Goal: Obtain resource: Obtain resource

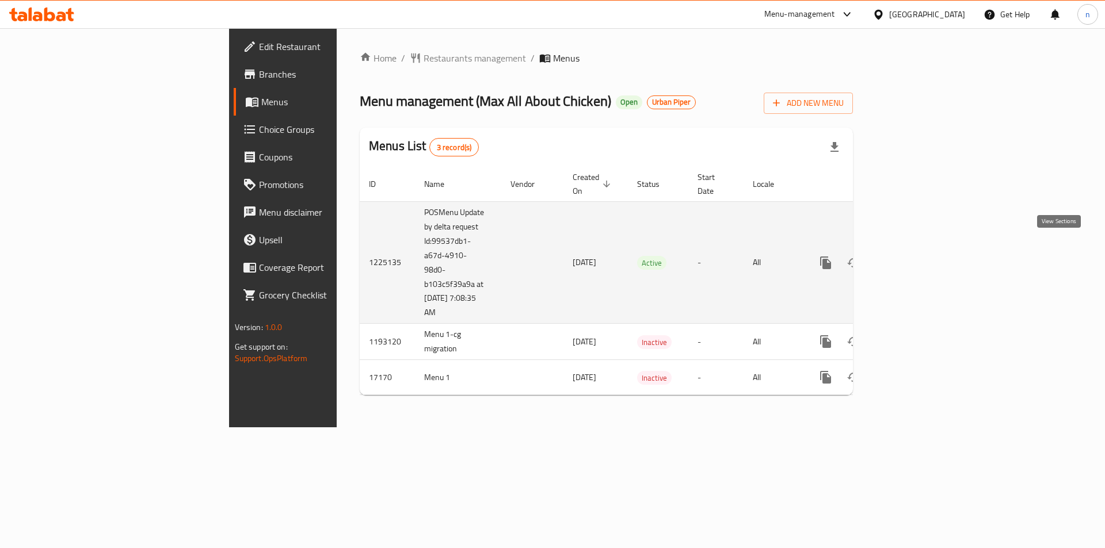
click at [922, 249] on link "enhanced table" at bounding box center [909, 263] width 28 height 28
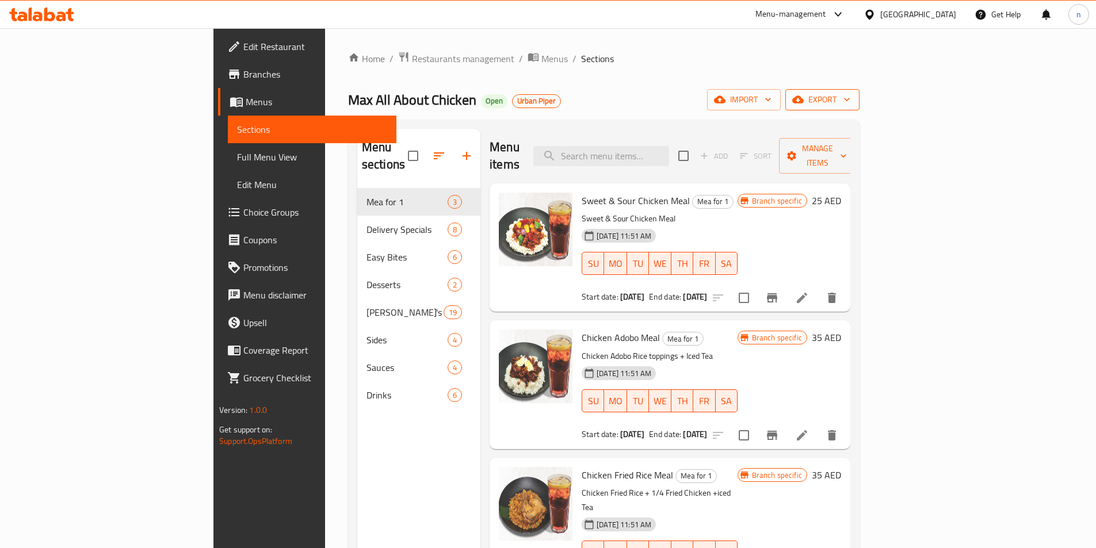
click at [860, 108] on button "export" at bounding box center [822, 99] width 74 height 21
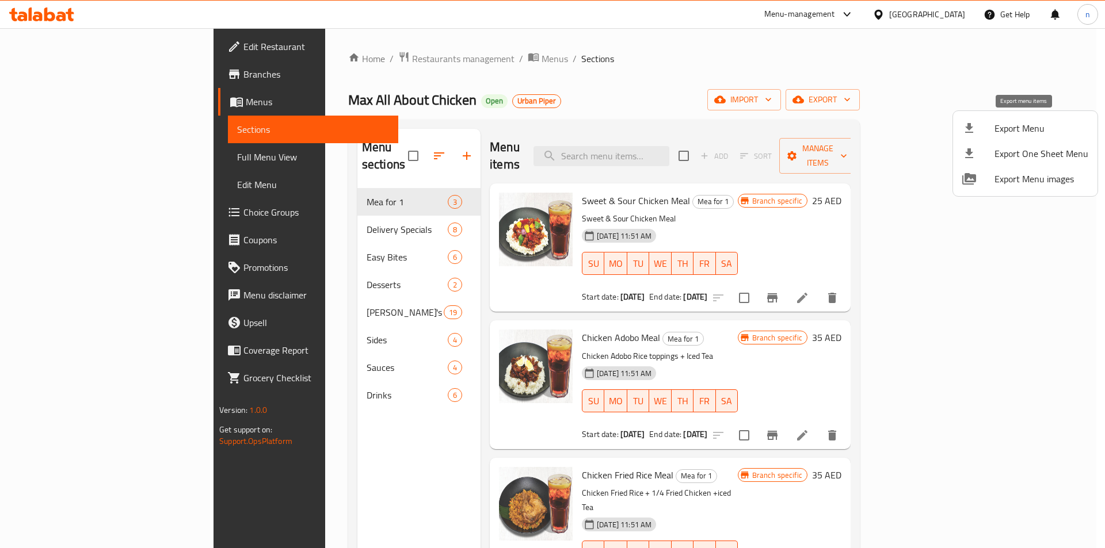
click at [1025, 124] on span "Export Menu" at bounding box center [1041, 128] width 94 height 14
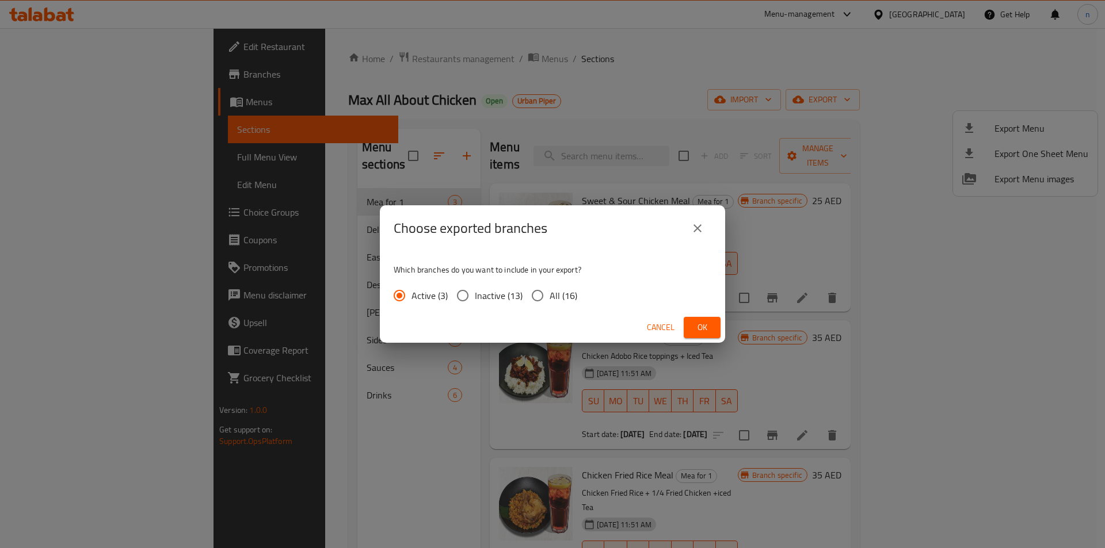
click at [690, 229] on icon "close" at bounding box center [697, 229] width 14 height 14
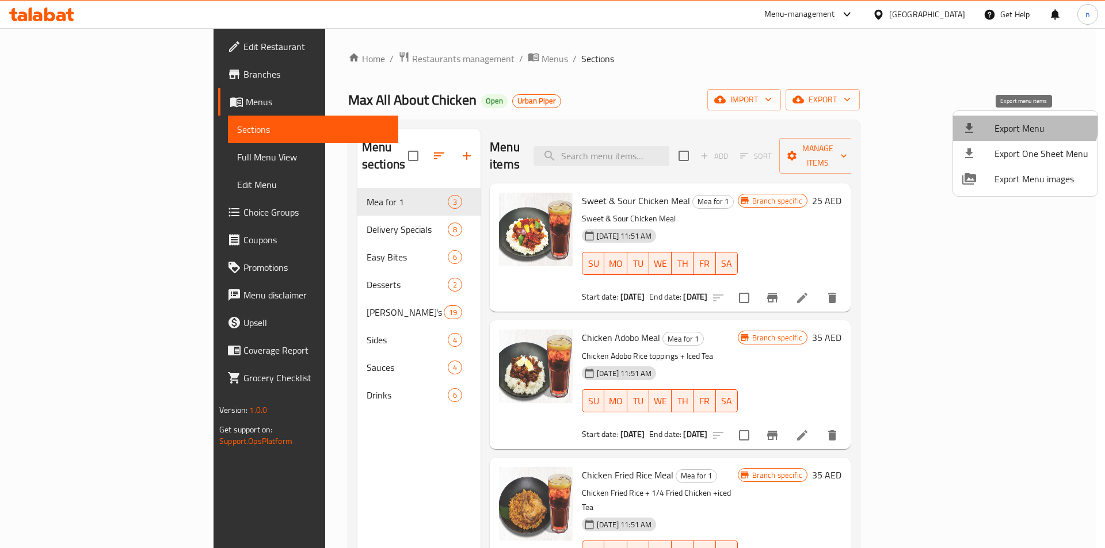
click at [1018, 121] on span "Export Menu" at bounding box center [1041, 128] width 94 height 14
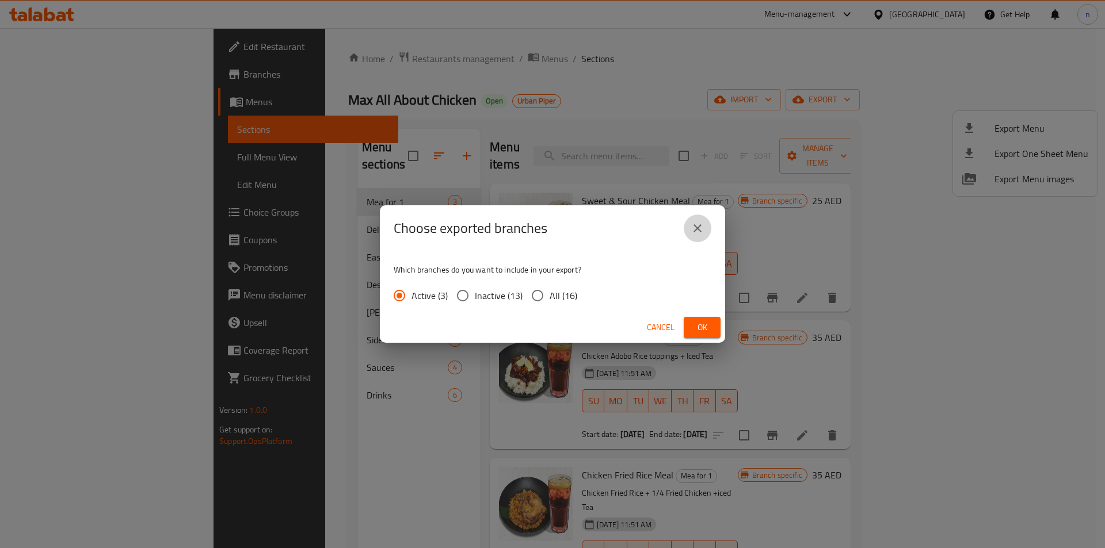
click at [693, 227] on icon "close" at bounding box center [697, 229] width 14 height 14
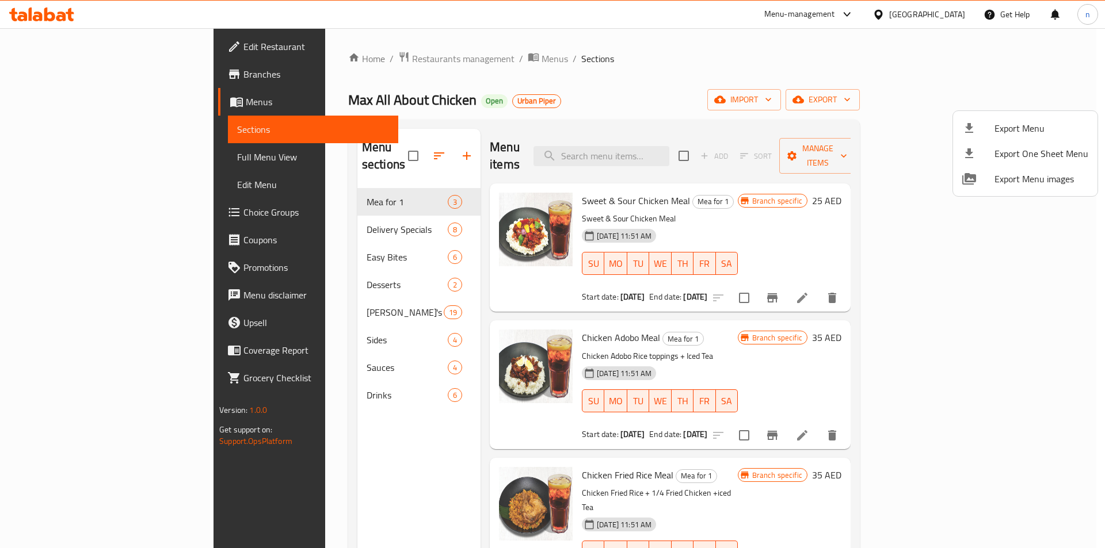
click at [79, 102] on div at bounding box center [552, 274] width 1105 height 548
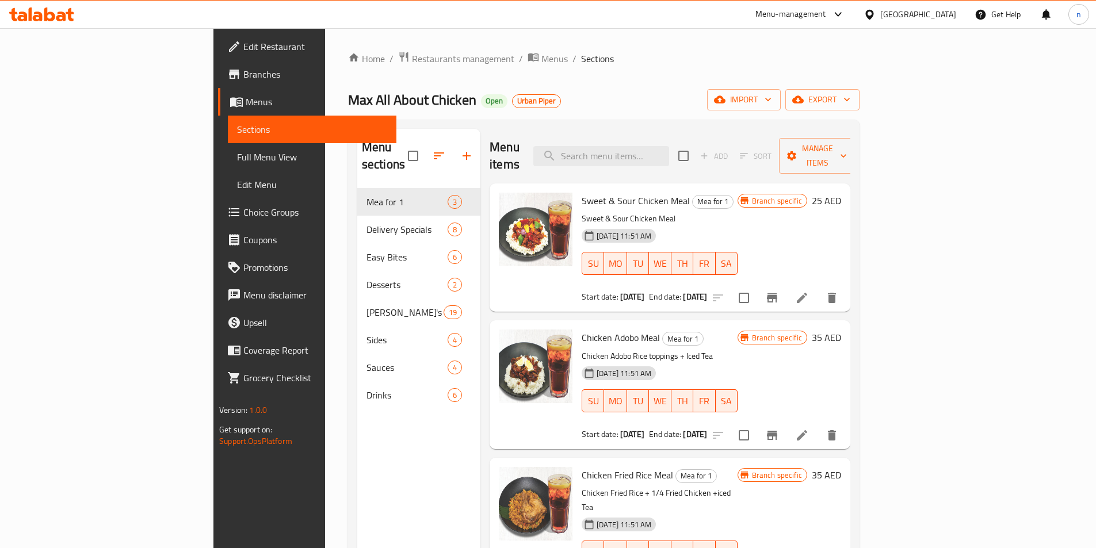
click at [246, 102] on span "Menus" at bounding box center [317, 102] width 142 height 14
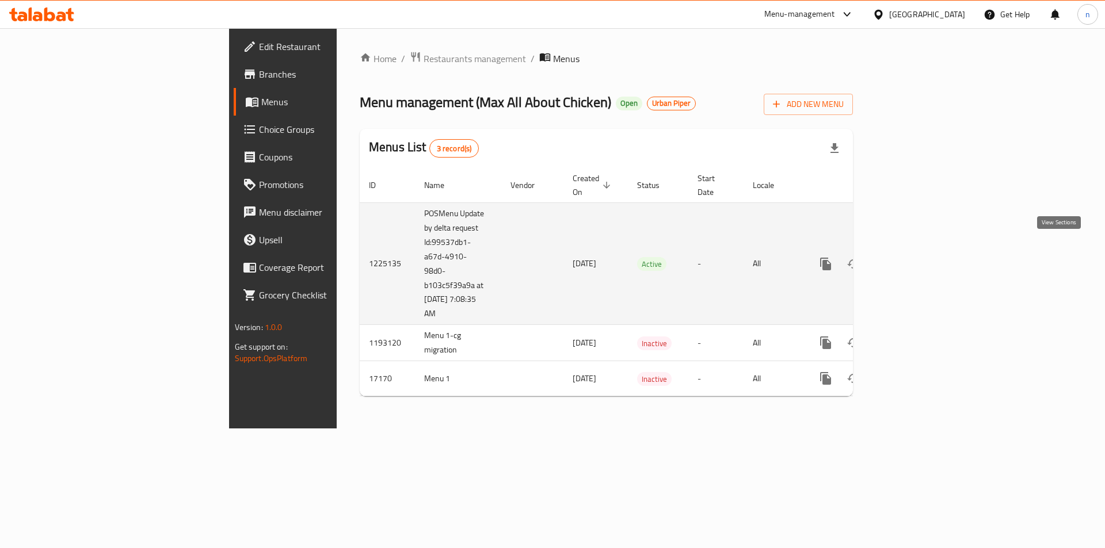
click at [922, 250] on link "enhanced table" at bounding box center [909, 264] width 28 height 28
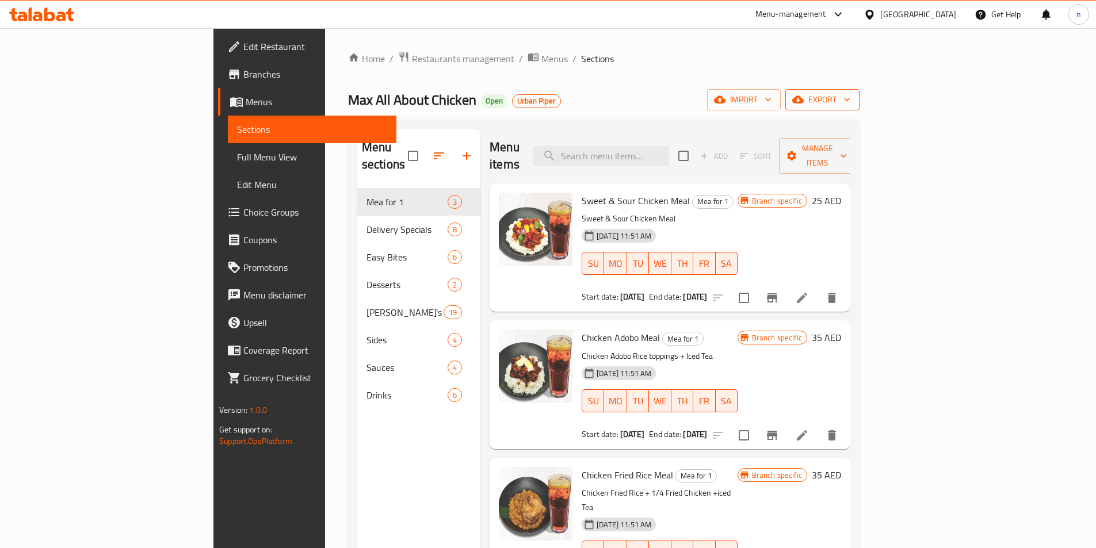
click at [850, 94] on span "export" at bounding box center [823, 100] width 56 height 14
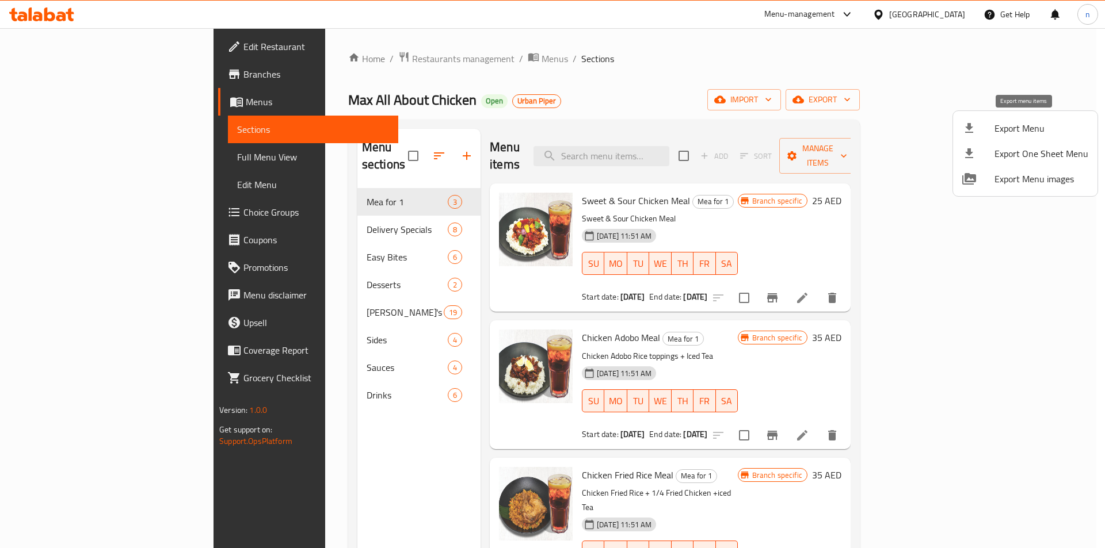
click at [1006, 133] on span "Export Menu" at bounding box center [1041, 128] width 94 height 14
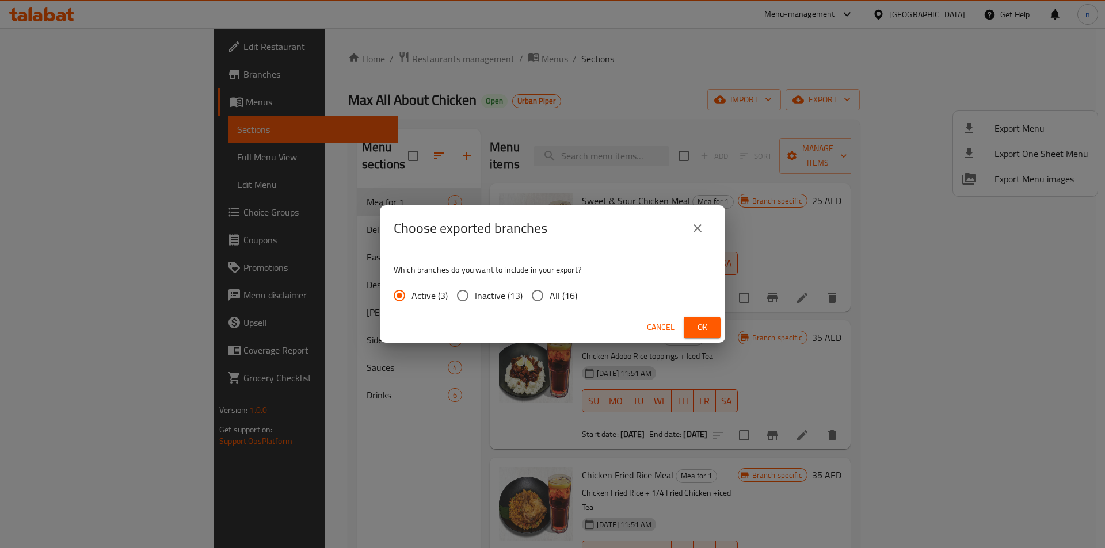
click at [557, 290] on span "All (16)" at bounding box center [563, 296] width 28 height 14
click at [549, 290] on input "All (16)" at bounding box center [537, 296] width 24 height 24
radio input "true"
click at [694, 329] on span "Ok" at bounding box center [702, 327] width 18 height 14
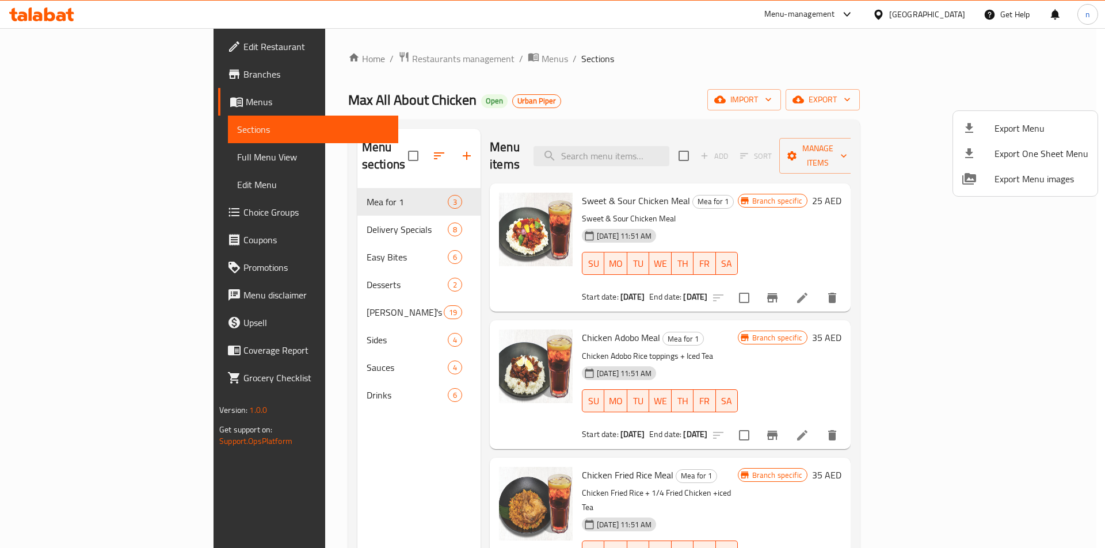
click at [56, 72] on div at bounding box center [552, 274] width 1105 height 548
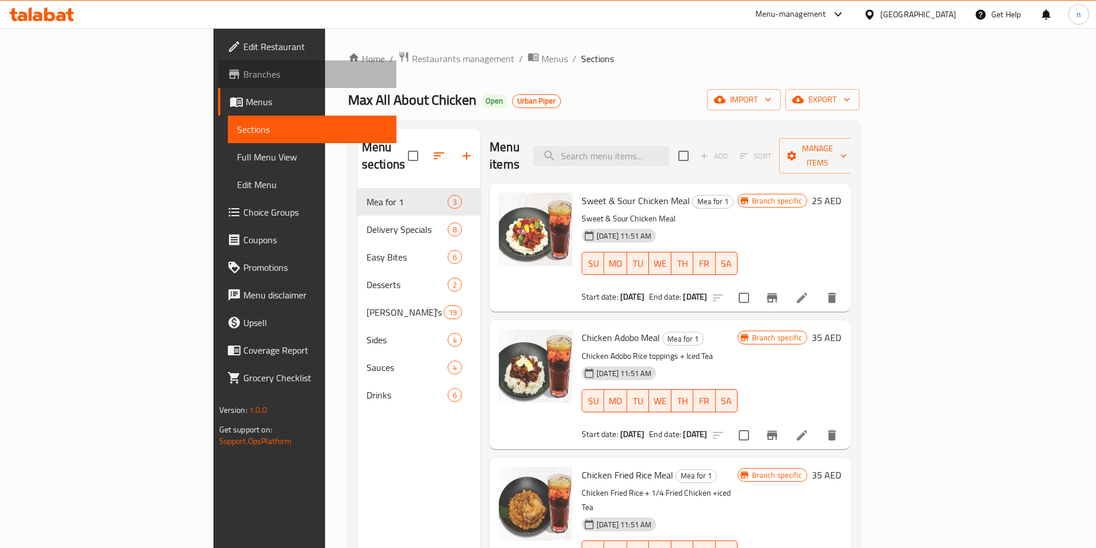
click at [243, 72] on span "Branches" at bounding box center [315, 74] width 144 height 14
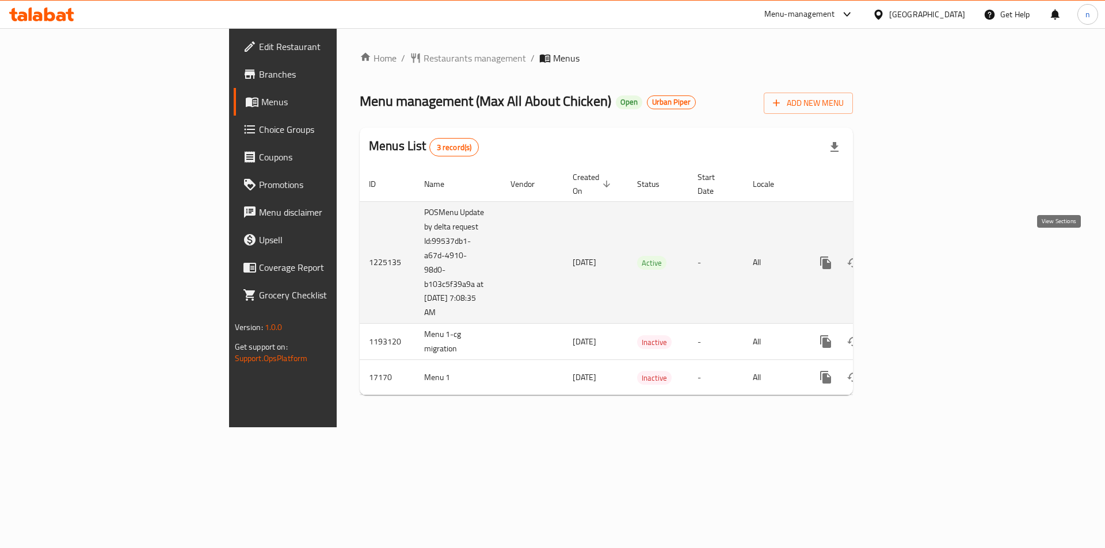
click at [922, 249] on link "enhanced table" at bounding box center [909, 263] width 28 height 28
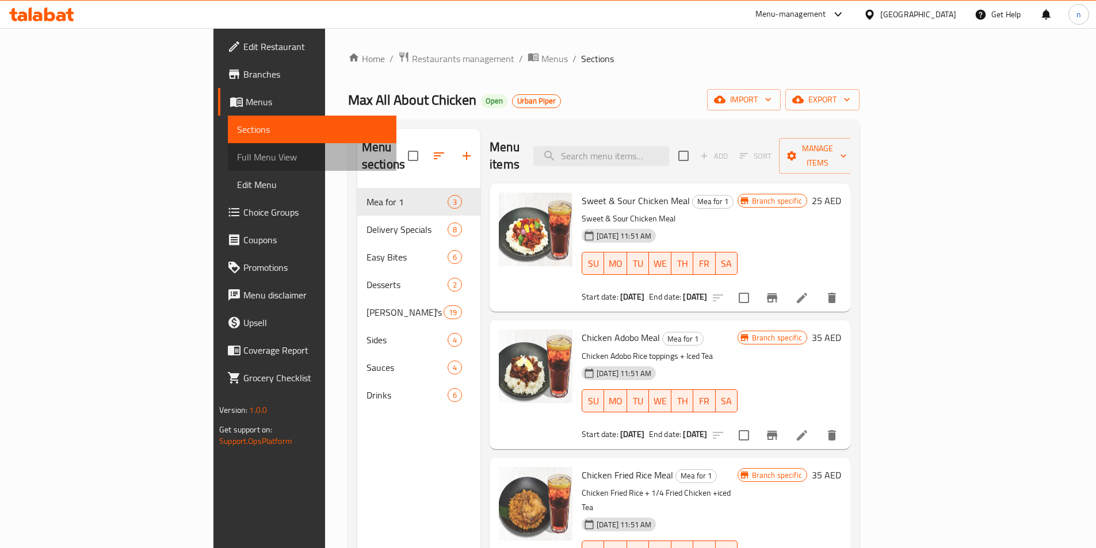
click at [237, 151] on span "Full Menu View" at bounding box center [312, 157] width 150 height 14
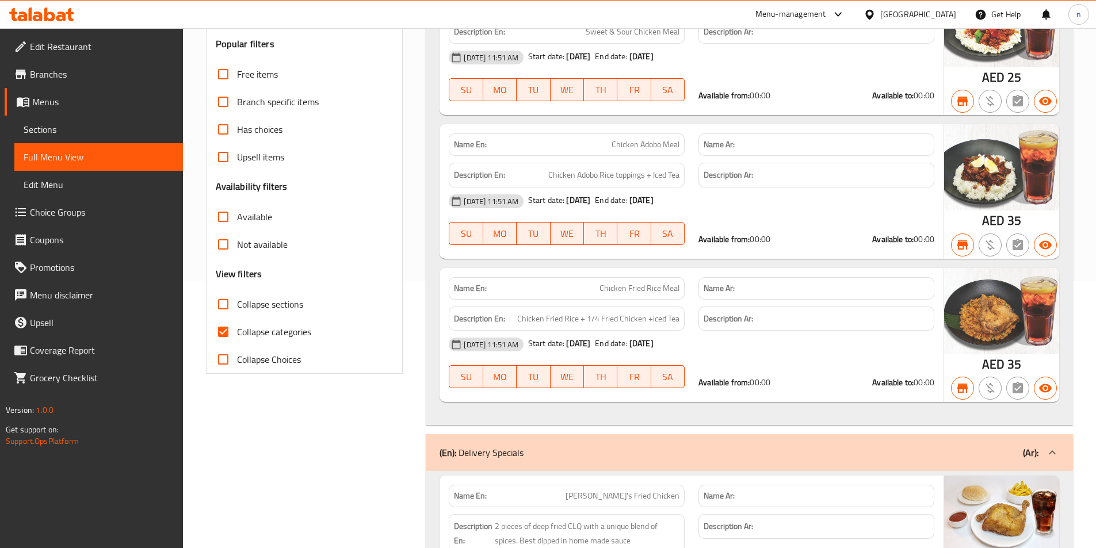
scroll to position [278, 0]
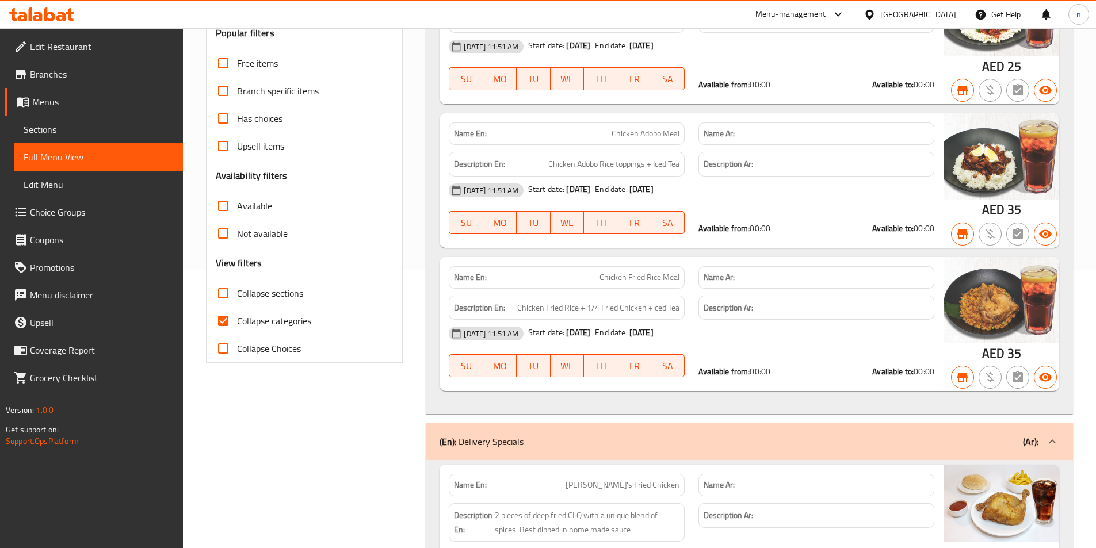
click at [223, 327] on input "Collapse categories" at bounding box center [223, 321] width 28 height 28
checkbox input "false"
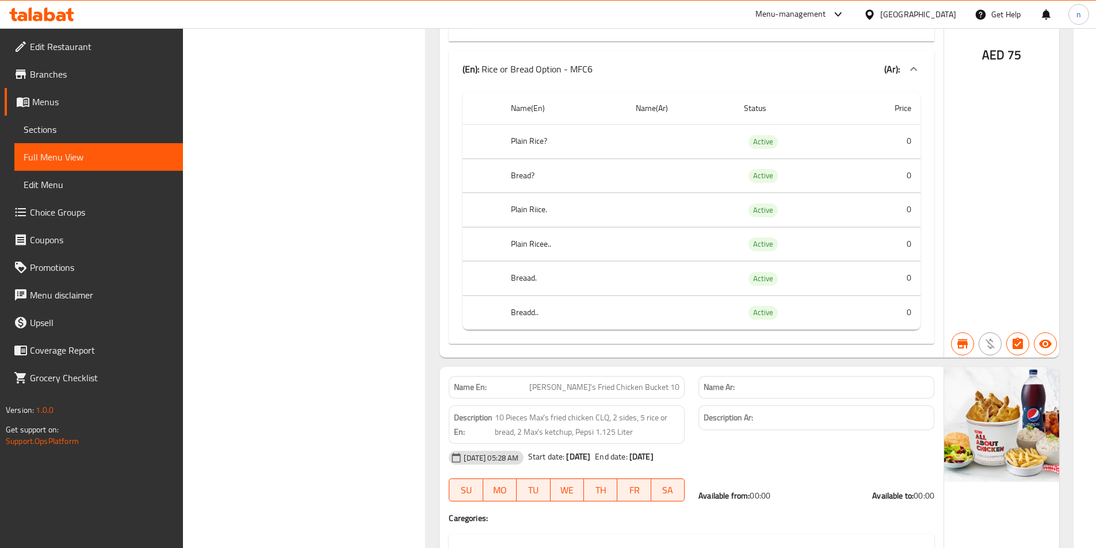
scroll to position [4075, 0]
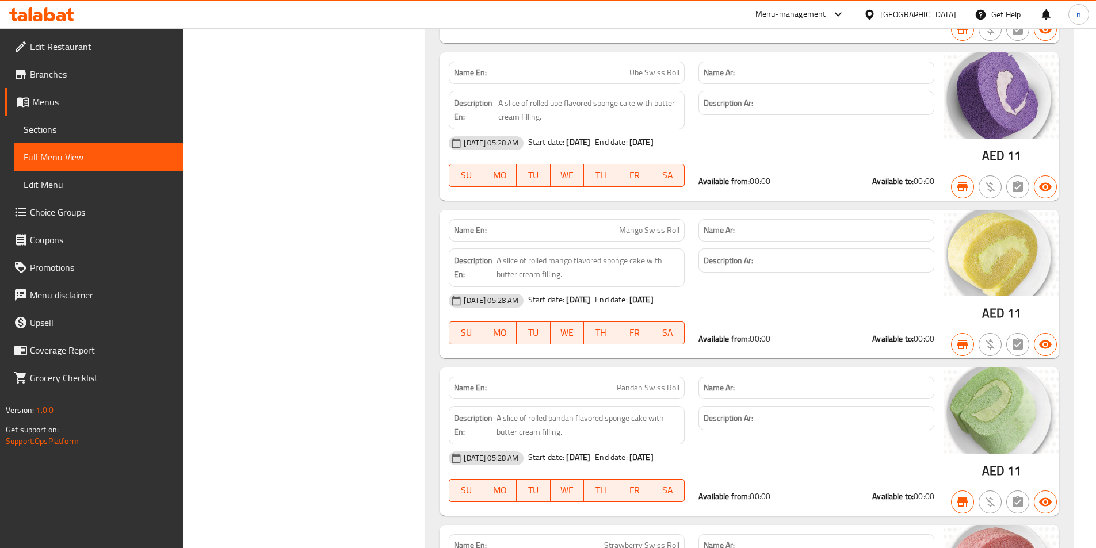
scroll to position [8641, 0]
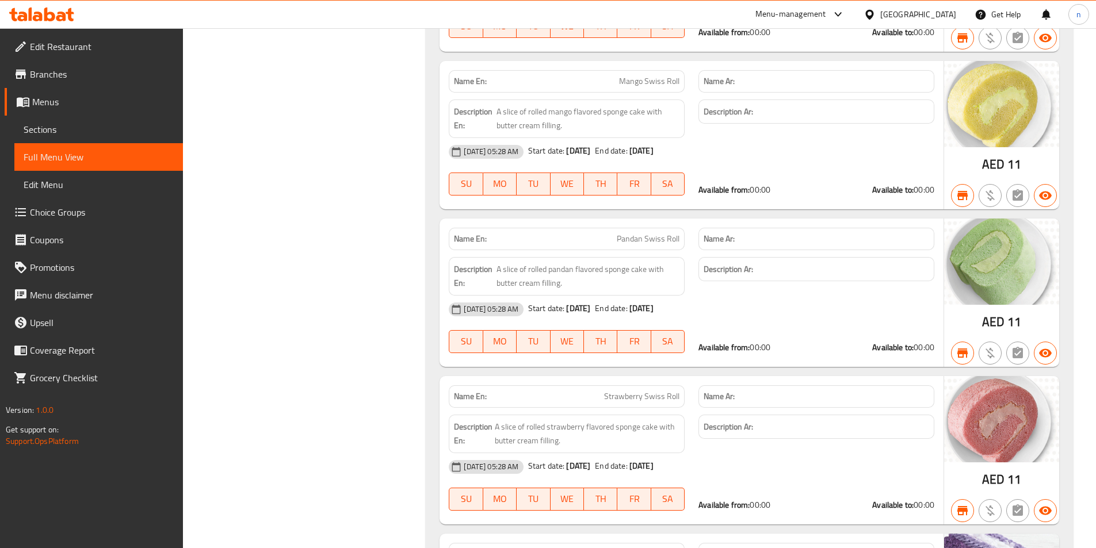
scroll to position [8468, 0]
